Goal: Entertainment & Leisure: Browse casually

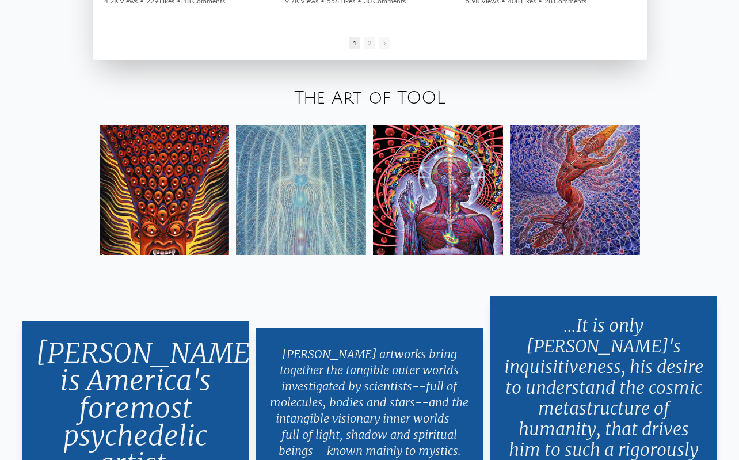
scroll to position [1914, 0]
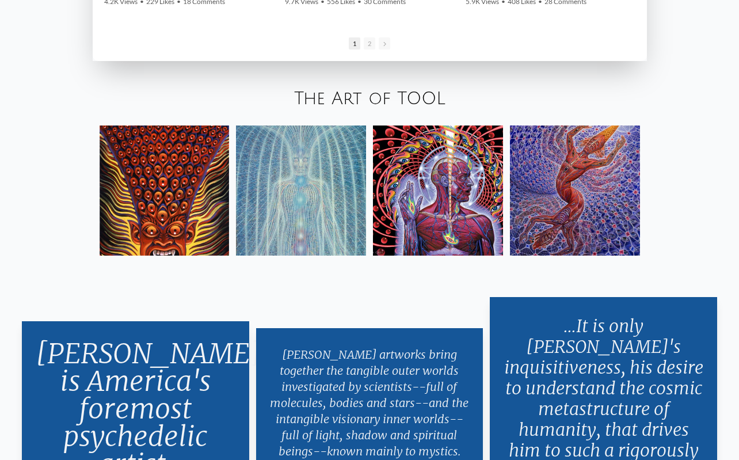
click at [386, 98] on link "The Art of TOOL" at bounding box center [369, 98] width 151 height 19
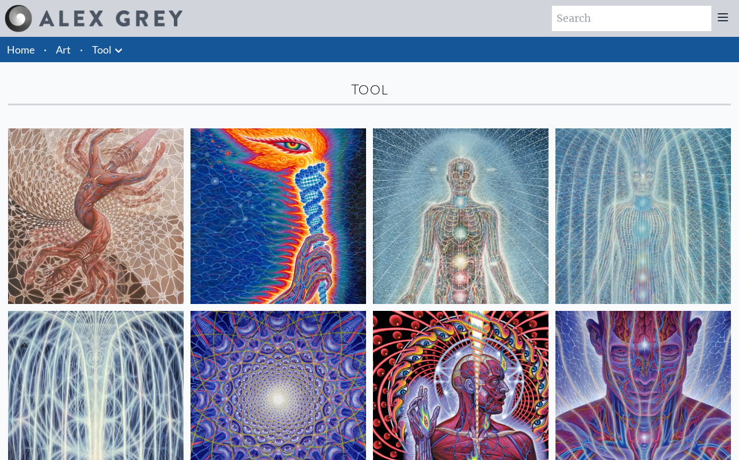
click at [73, 50] on li "Art" at bounding box center [63, 49] width 24 height 25
click at [63, 52] on link "Art" at bounding box center [63, 49] width 15 height 16
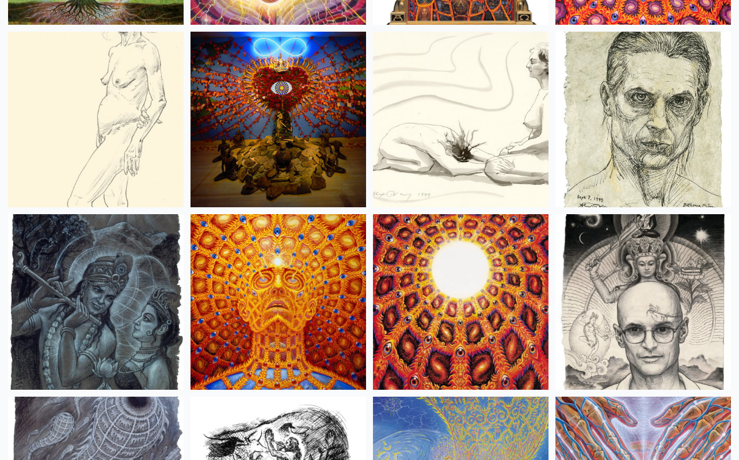
scroll to position [7948, 0]
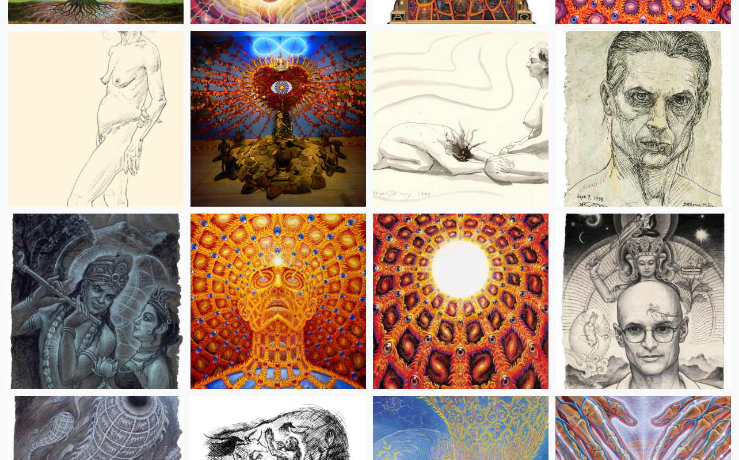
click at [293, 283] on img at bounding box center [279, 302] width 176 height 176
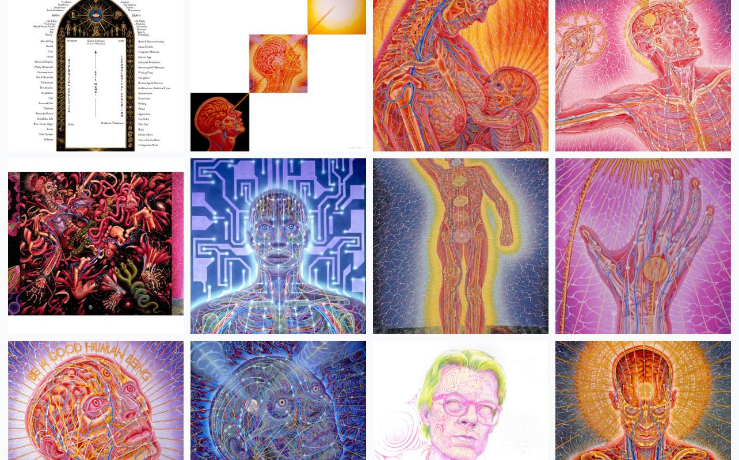
scroll to position [12529, 0]
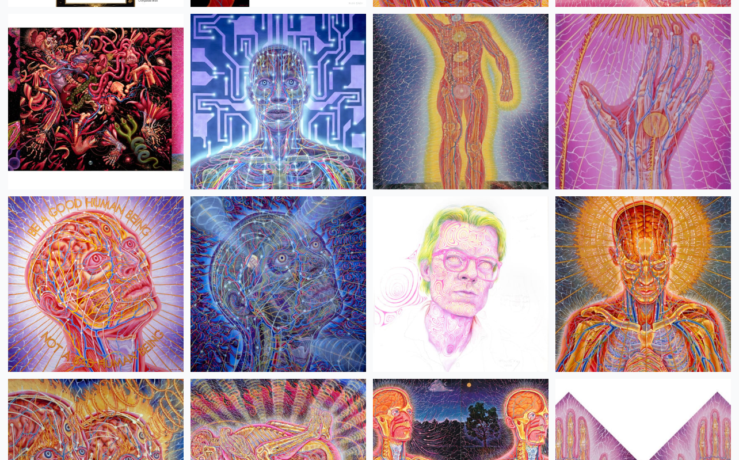
click at [437, 113] on img at bounding box center [461, 102] width 176 height 176
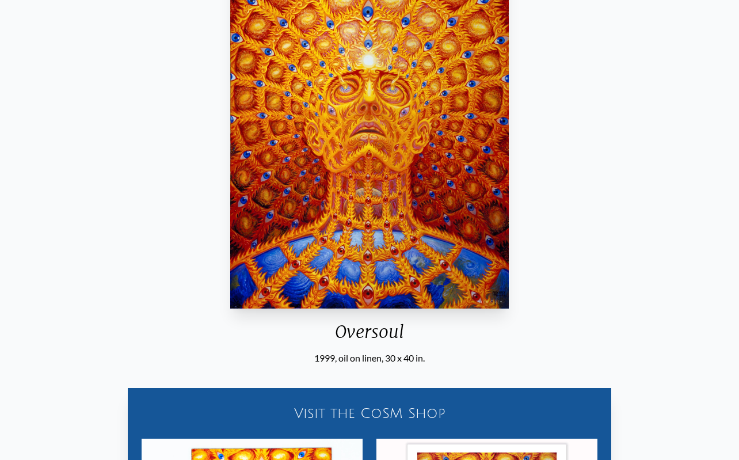
scroll to position [58, 0]
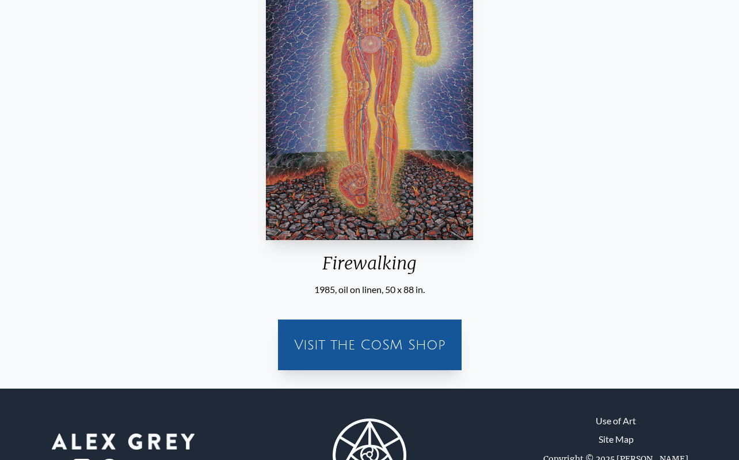
scroll to position [288, 0]
